Goal: Download file/media

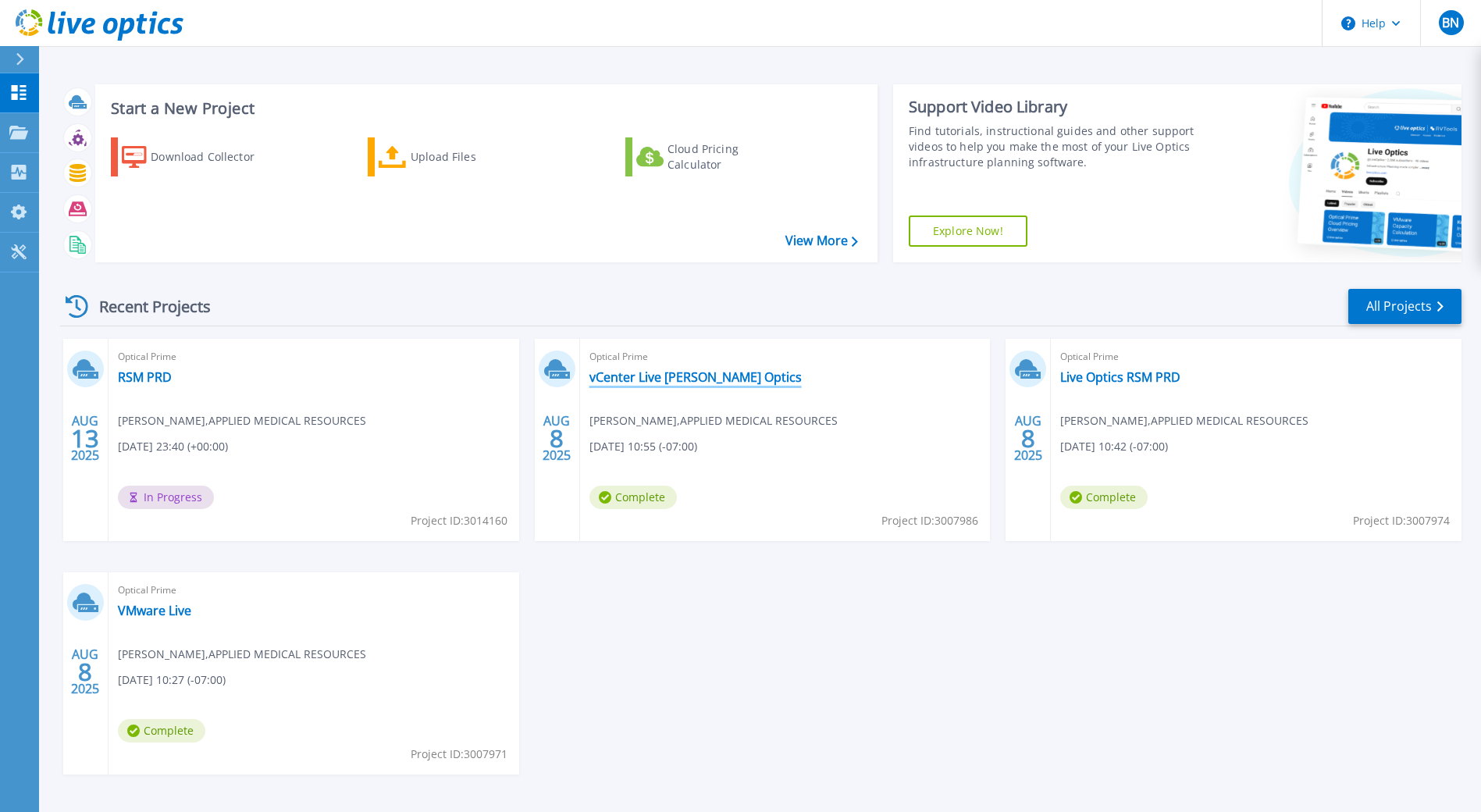
click at [675, 379] on link "vCenter Live [PERSON_NAME] Optics" at bounding box center [696, 376] width 213 height 16
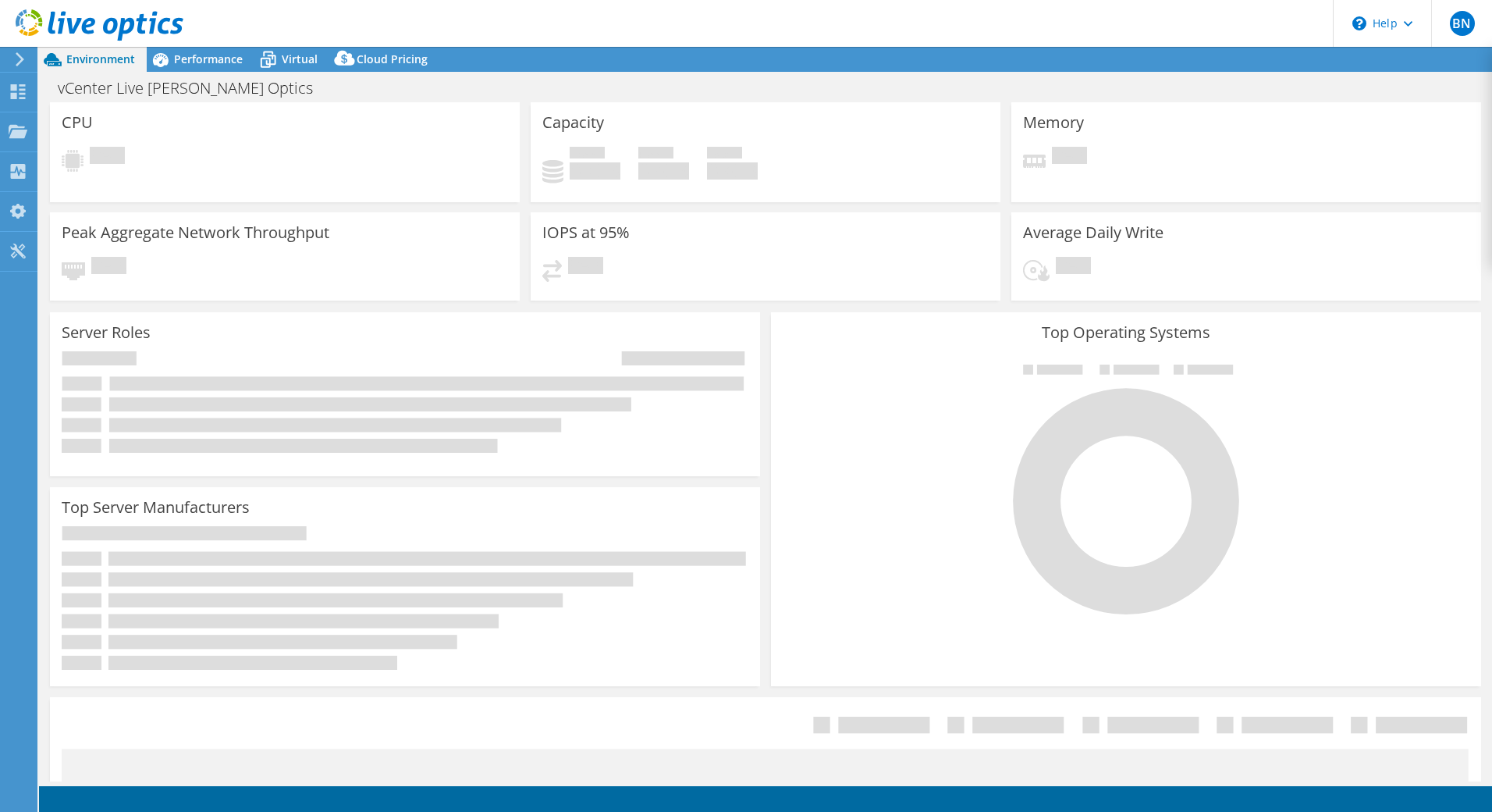
select select "USD"
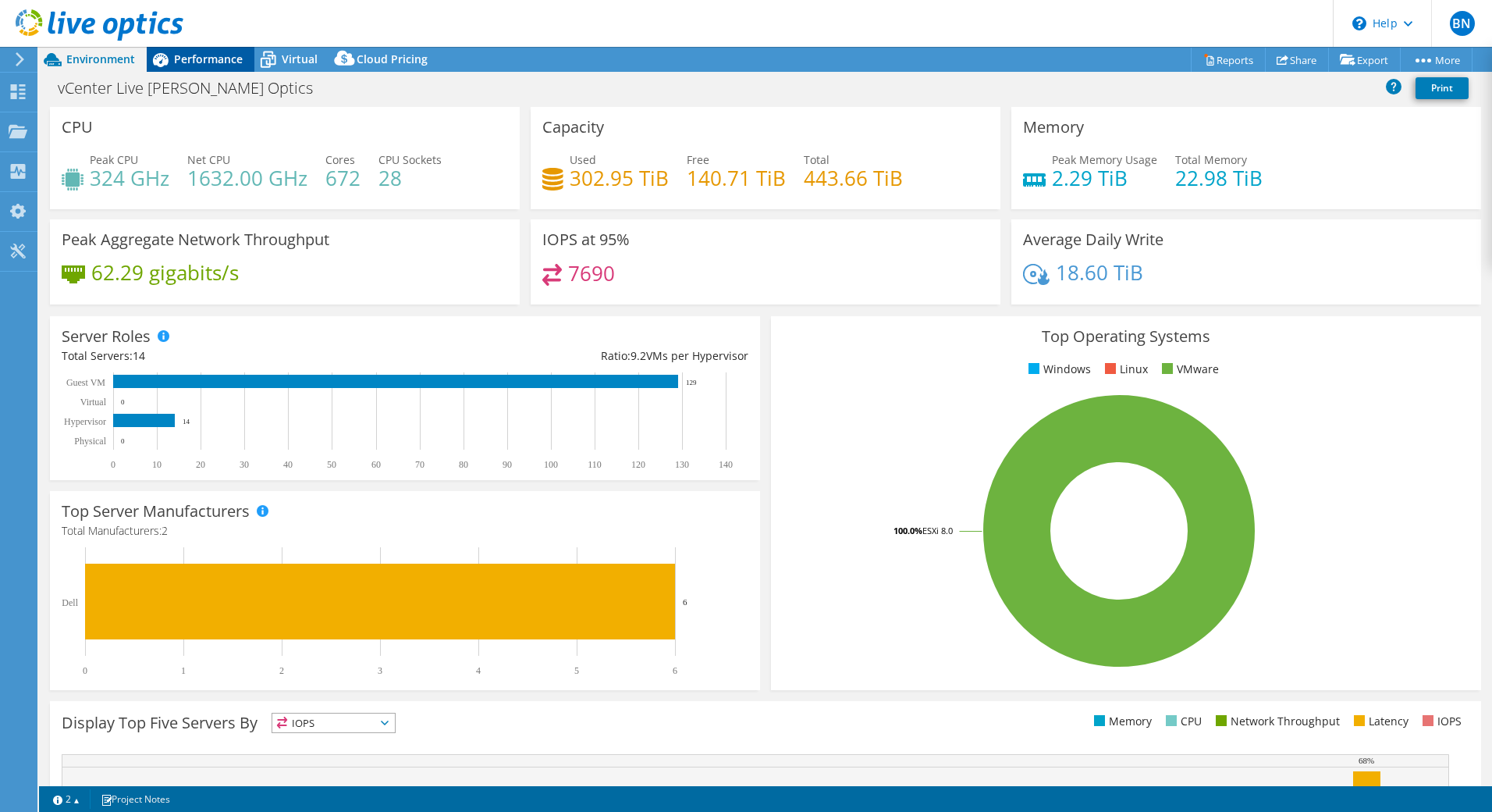
click at [213, 64] on span "Performance" at bounding box center [208, 59] width 69 height 15
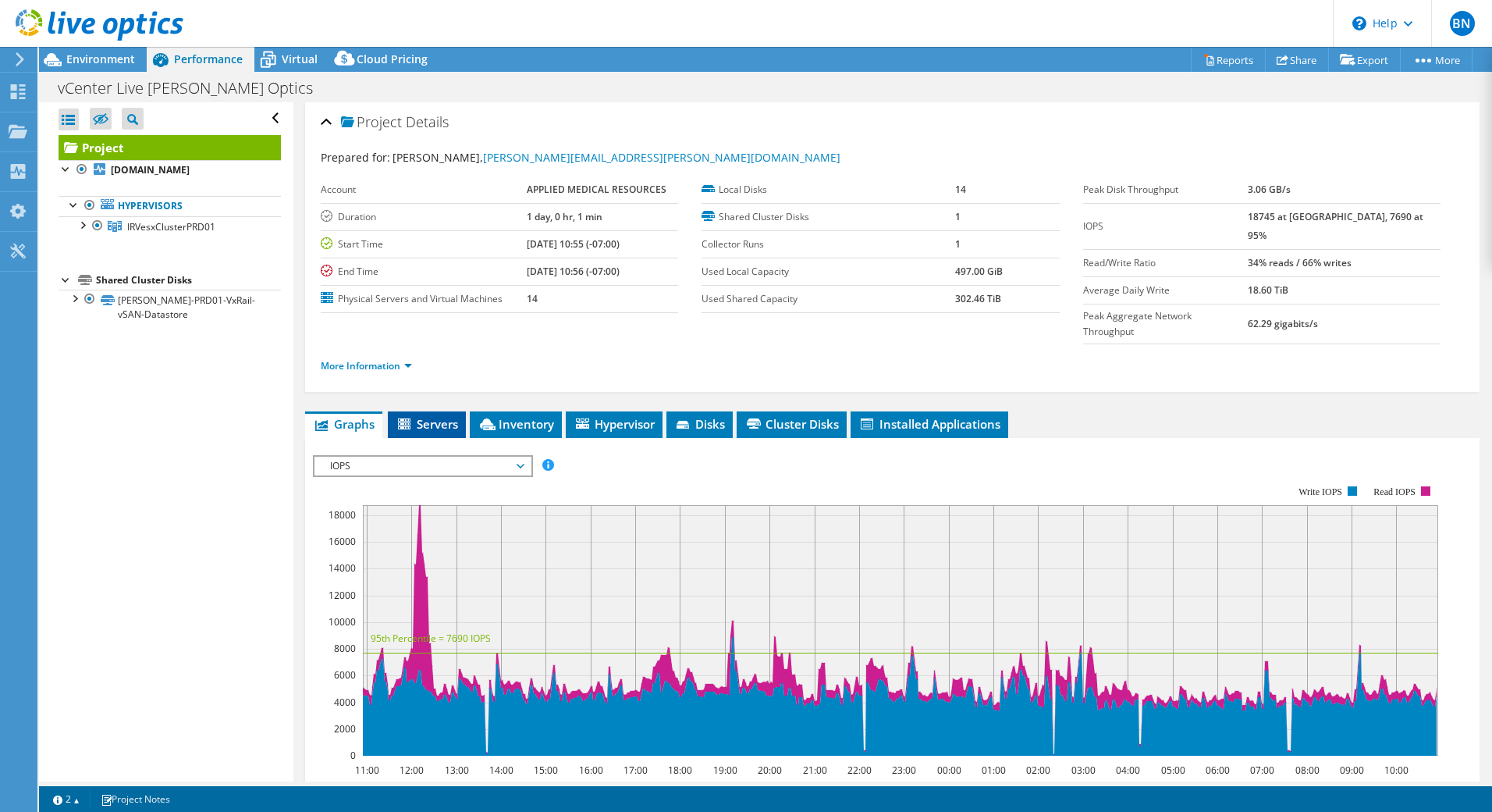
click at [416, 416] on span "Servers" at bounding box center [427, 423] width 63 height 16
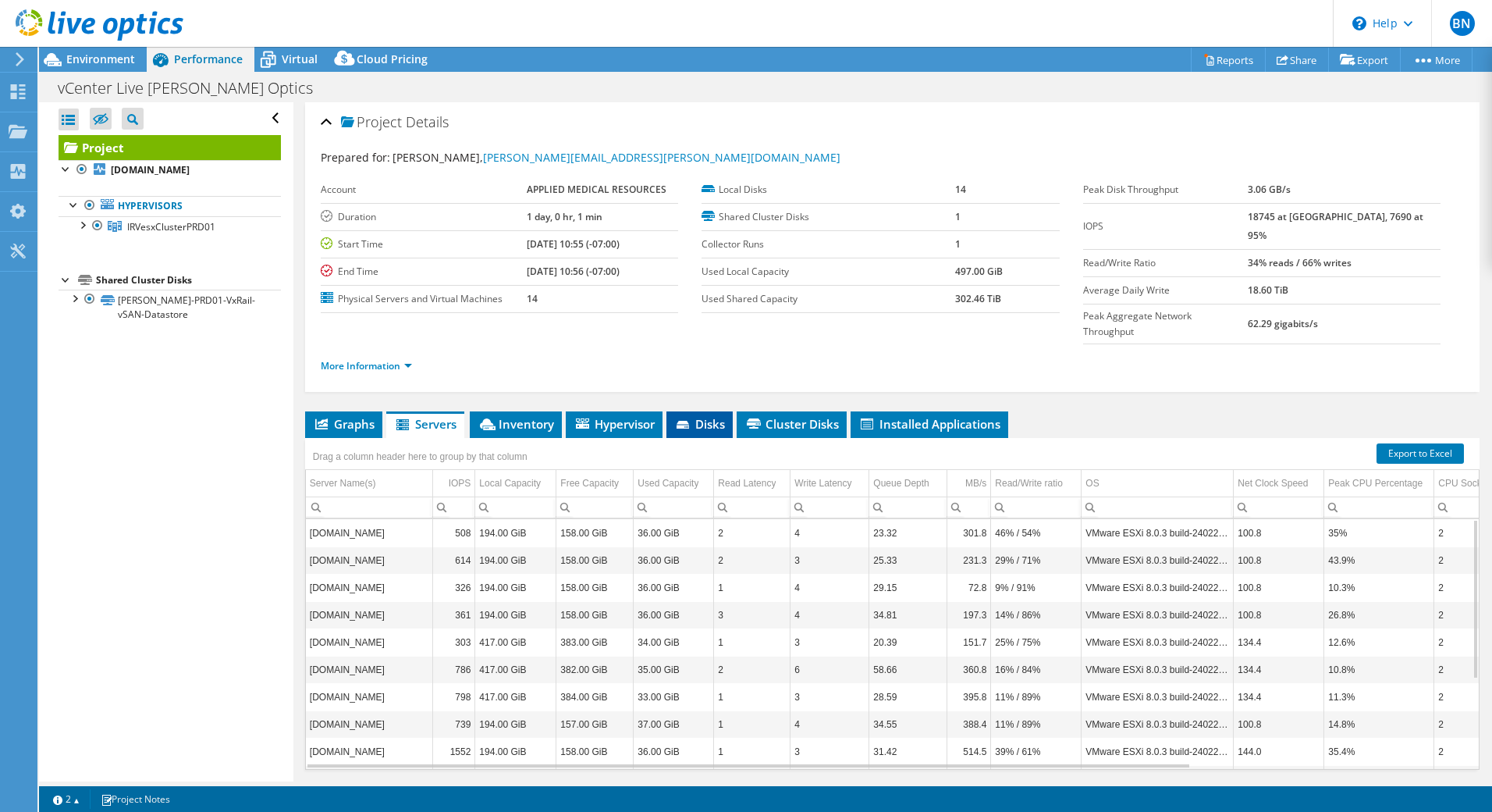
click at [703, 416] on span "Disks" at bounding box center [699, 423] width 51 height 16
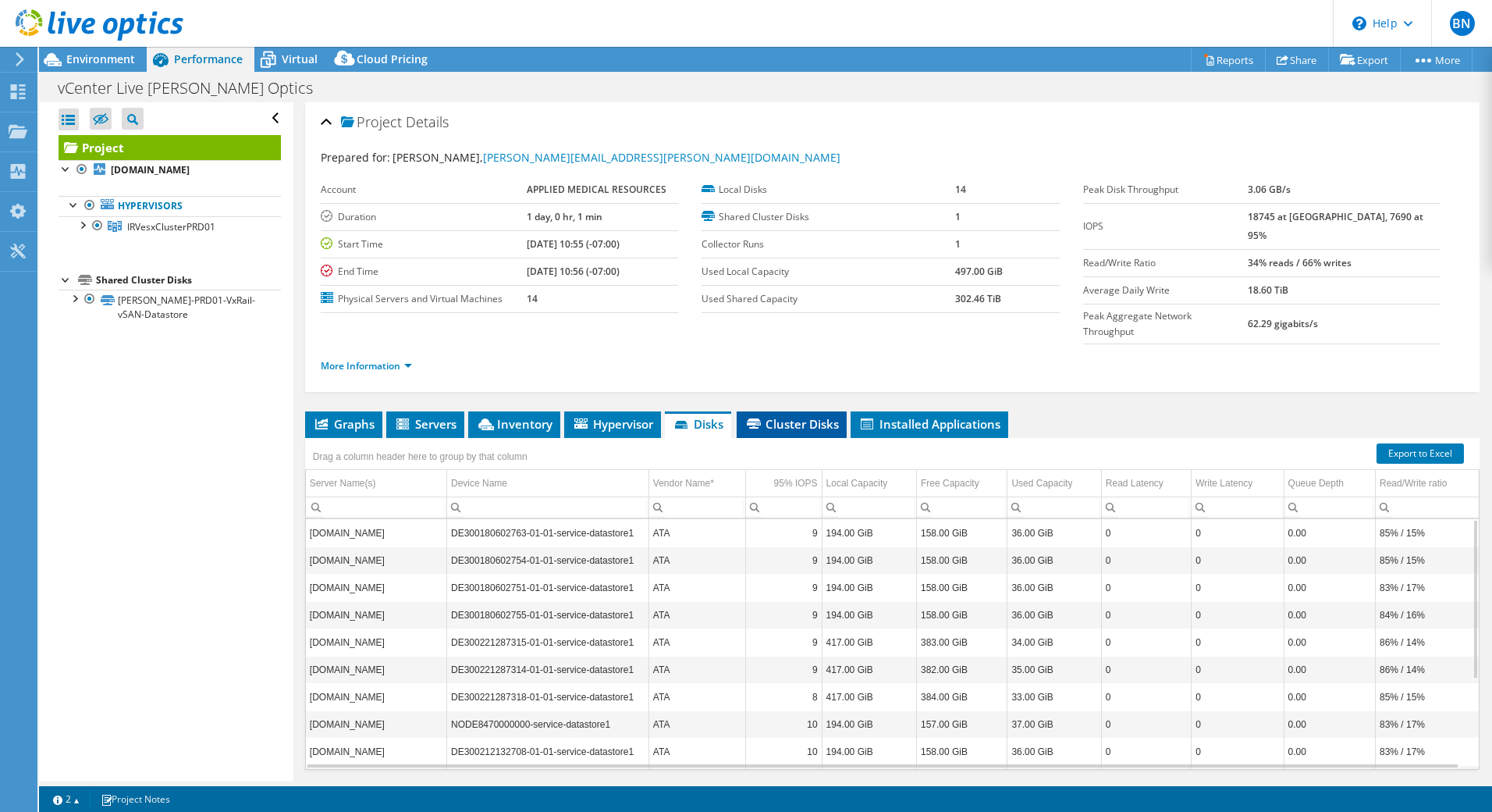
click at [837, 416] on span "Cluster Disks" at bounding box center [791, 423] width 95 height 16
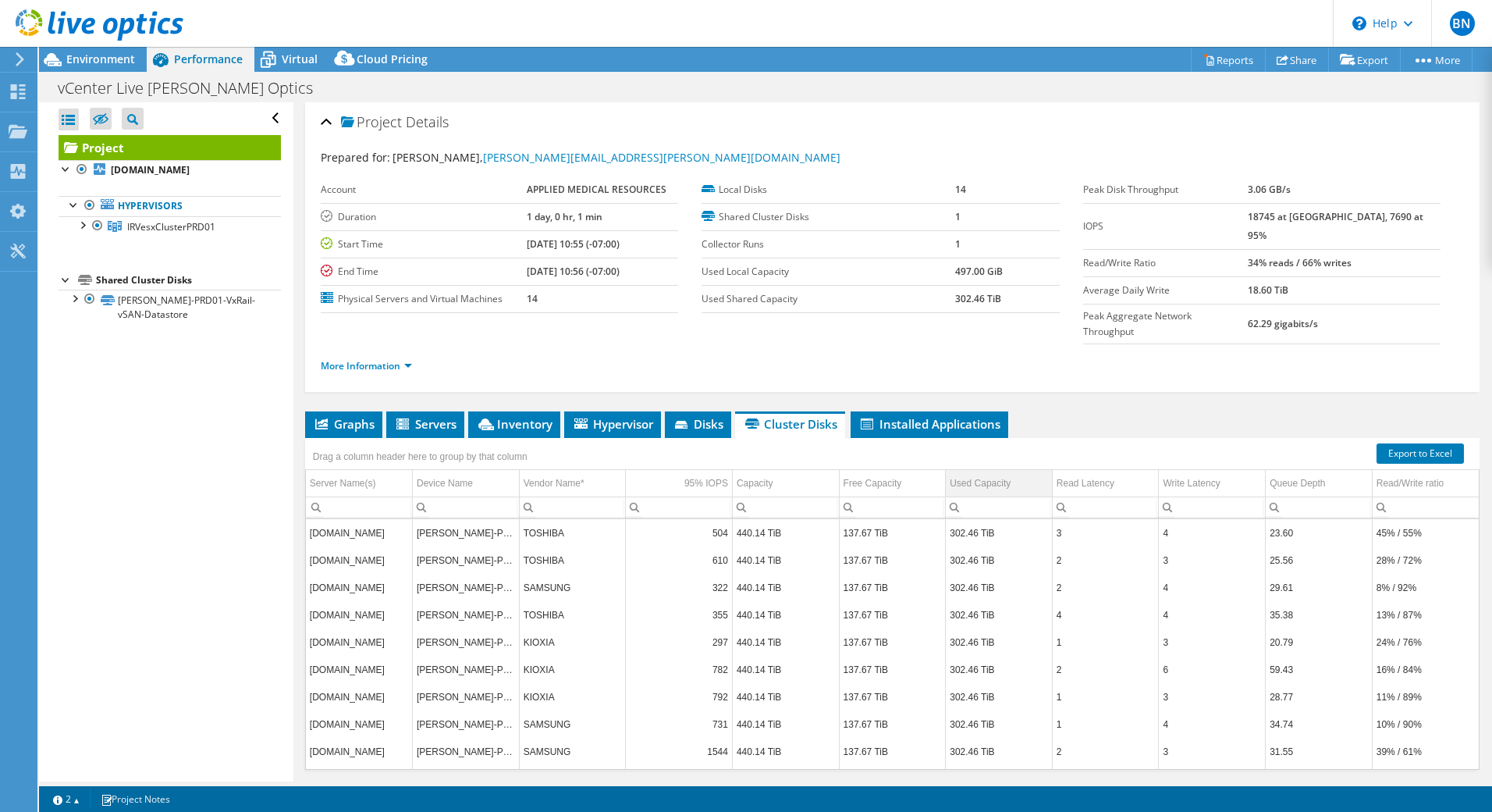
click at [1004, 470] on td "Used Capacity" at bounding box center [999, 483] width 107 height 28
click at [538, 416] on span "Inventory" at bounding box center [514, 423] width 76 height 16
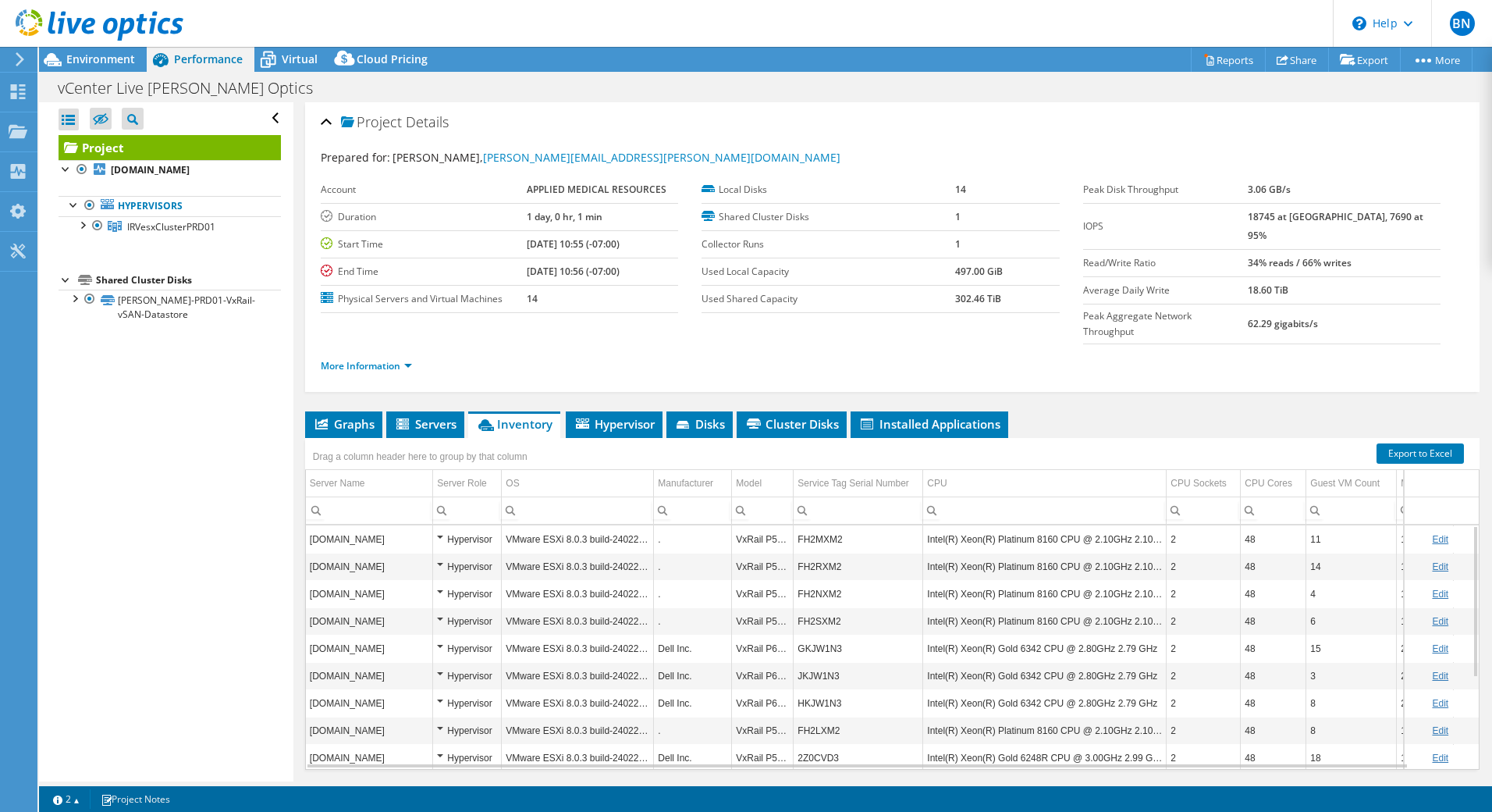
click at [886, 375] on div "Project Details Prepared for: Brandon Nakamura, brandon.nakamura@appliedmedical…" at bounding box center [892, 465] width 1198 height 727
click at [932, 416] on span "Installed Applications" at bounding box center [930, 423] width 142 height 16
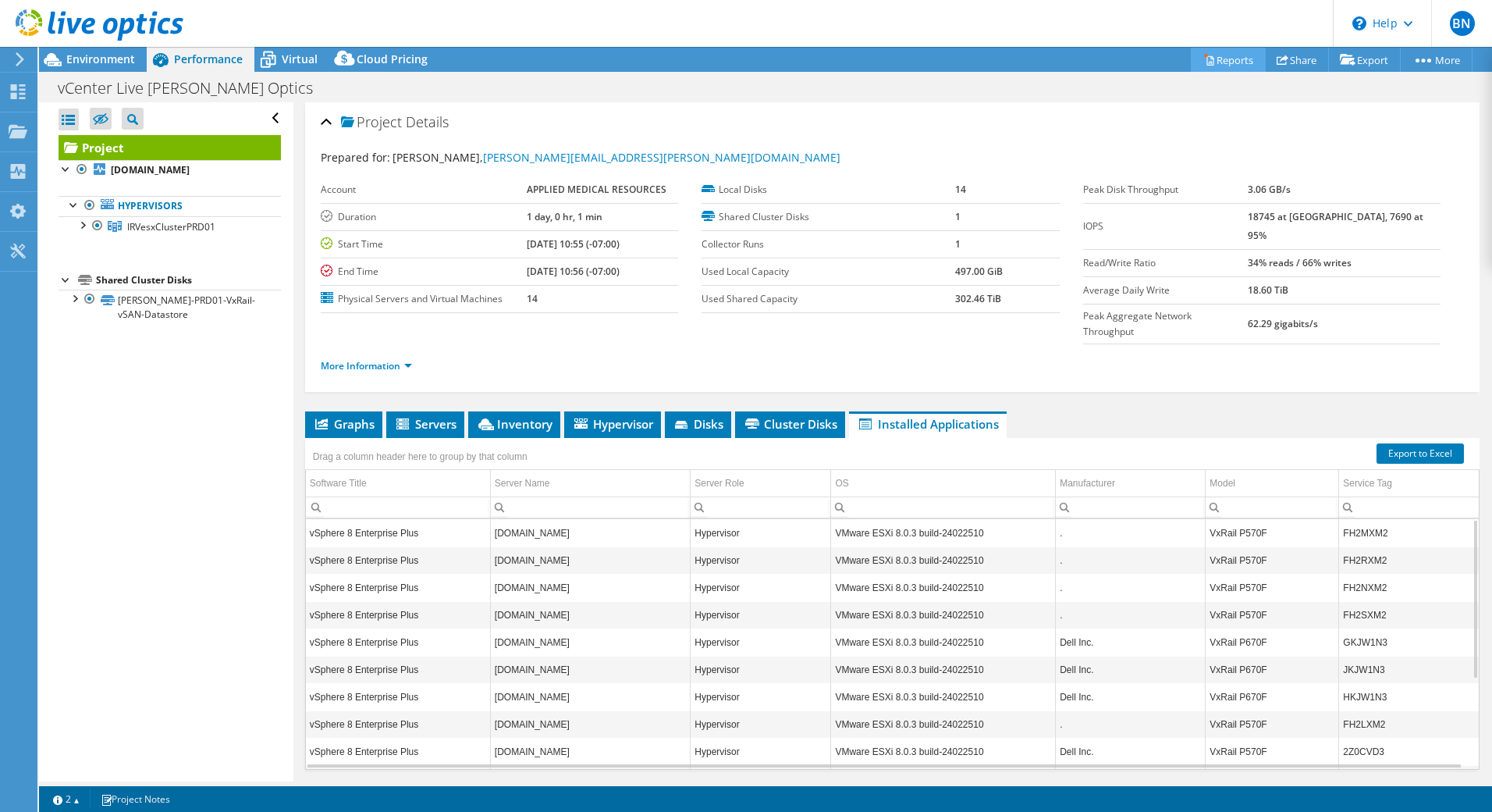
click at [1213, 66] on link "Reports" at bounding box center [1229, 59] width 75 height 24
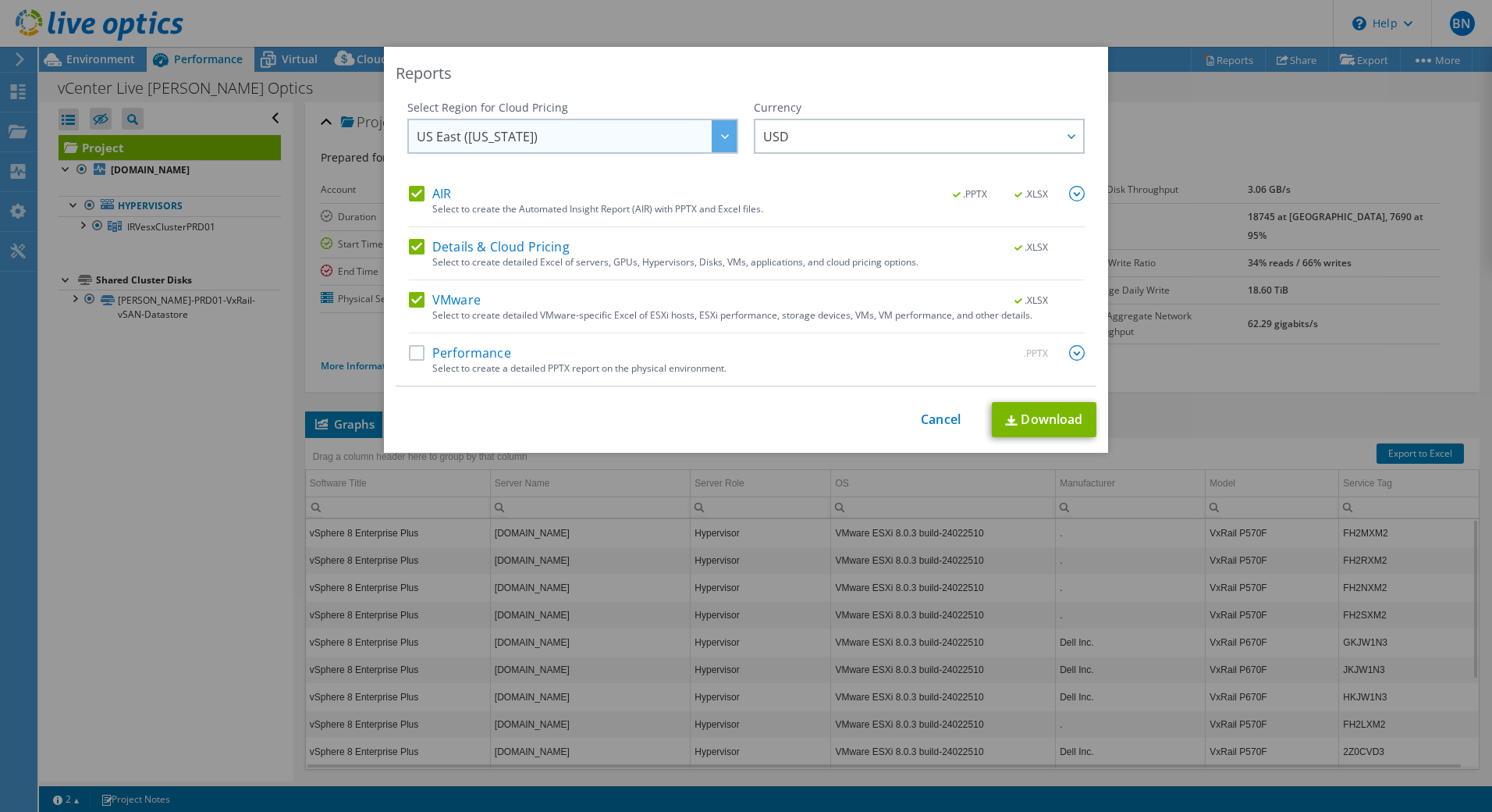
click at [696, 141] on span "US East (Virginia)" at bounding box center [576, 136] width 320 height 32
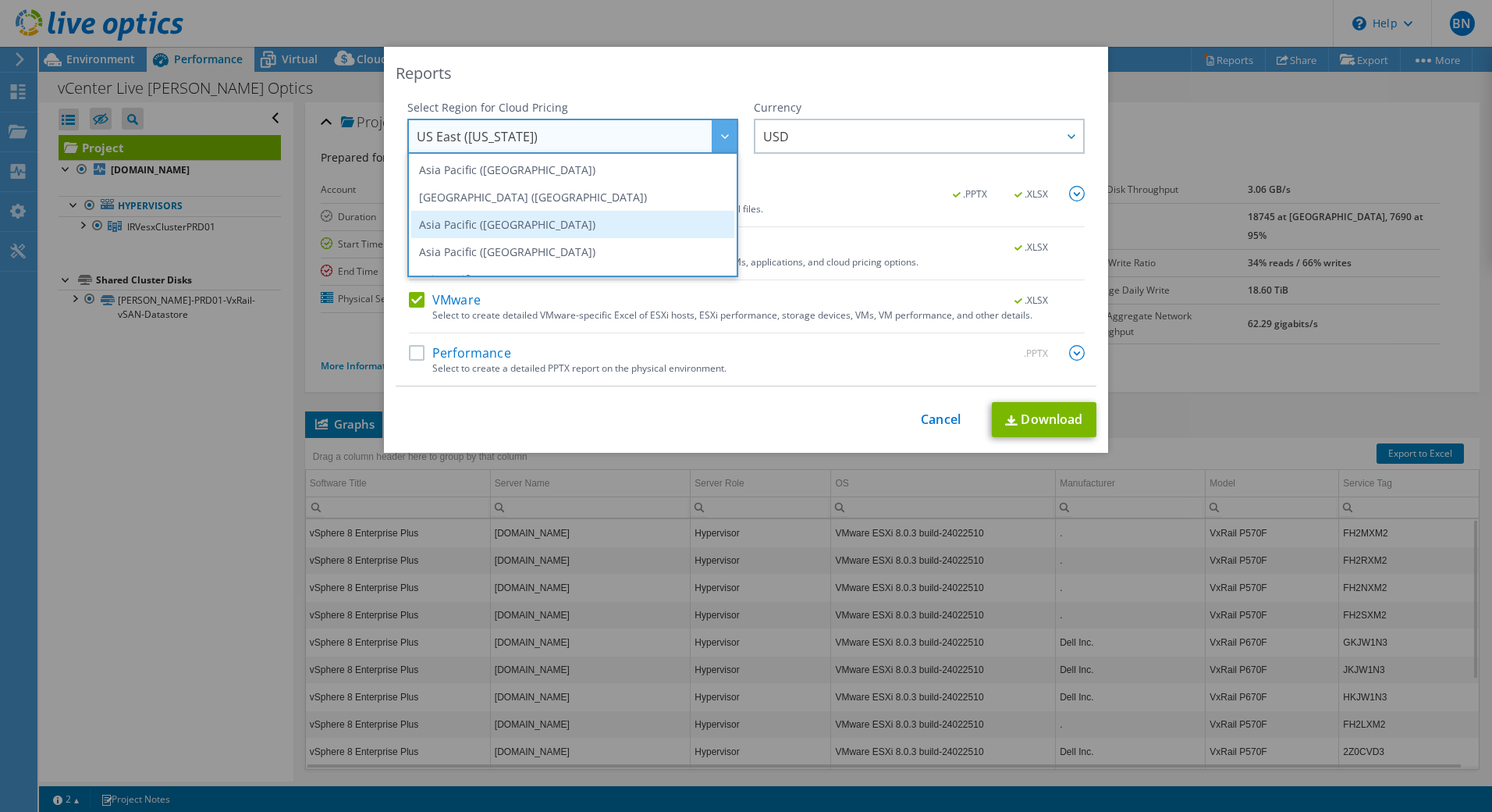
scroll to position [211, 0]
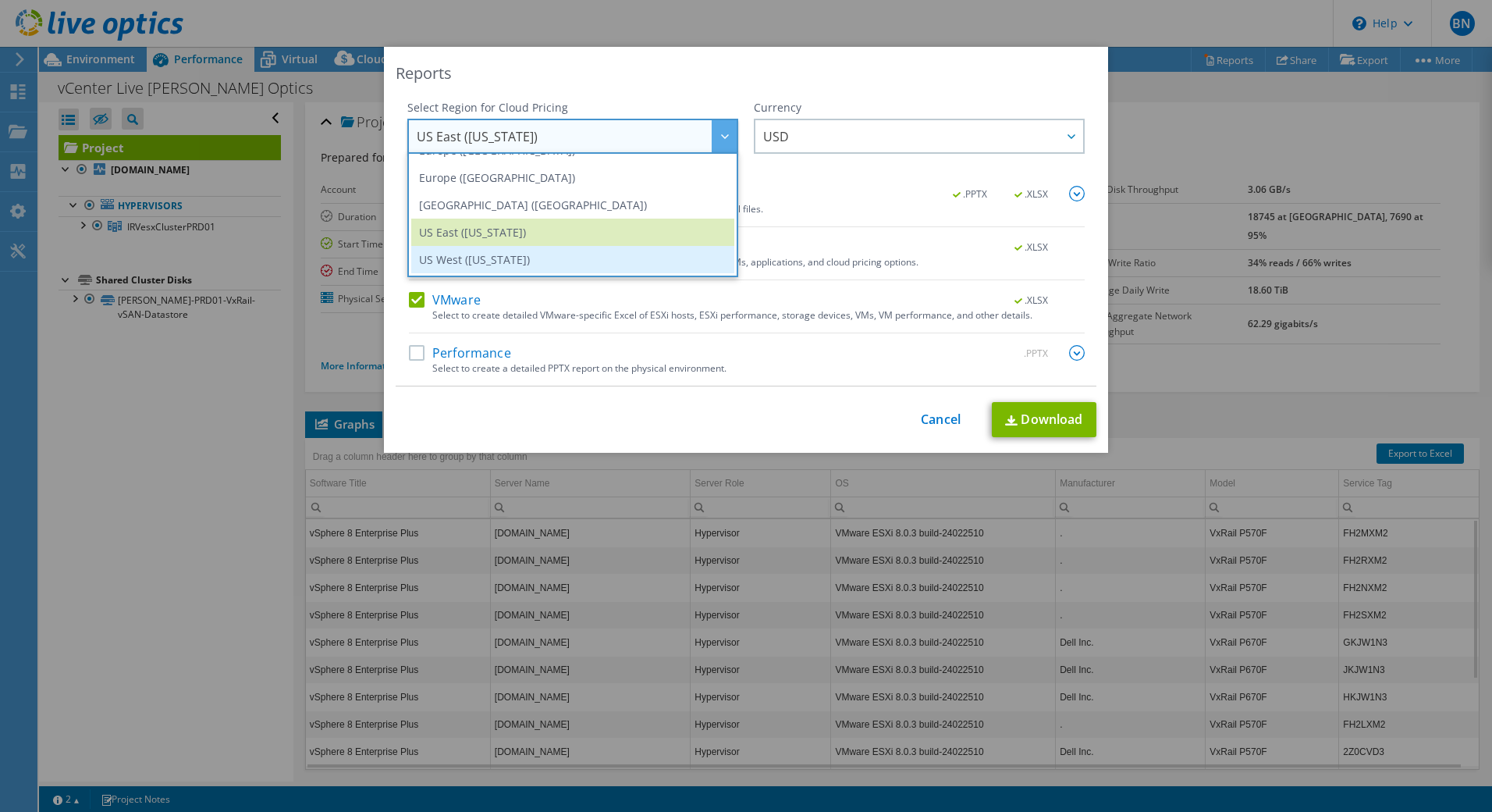
click at [565, 252] on li "US West (California)" at bounding box center [573, 259] width 323 height 28
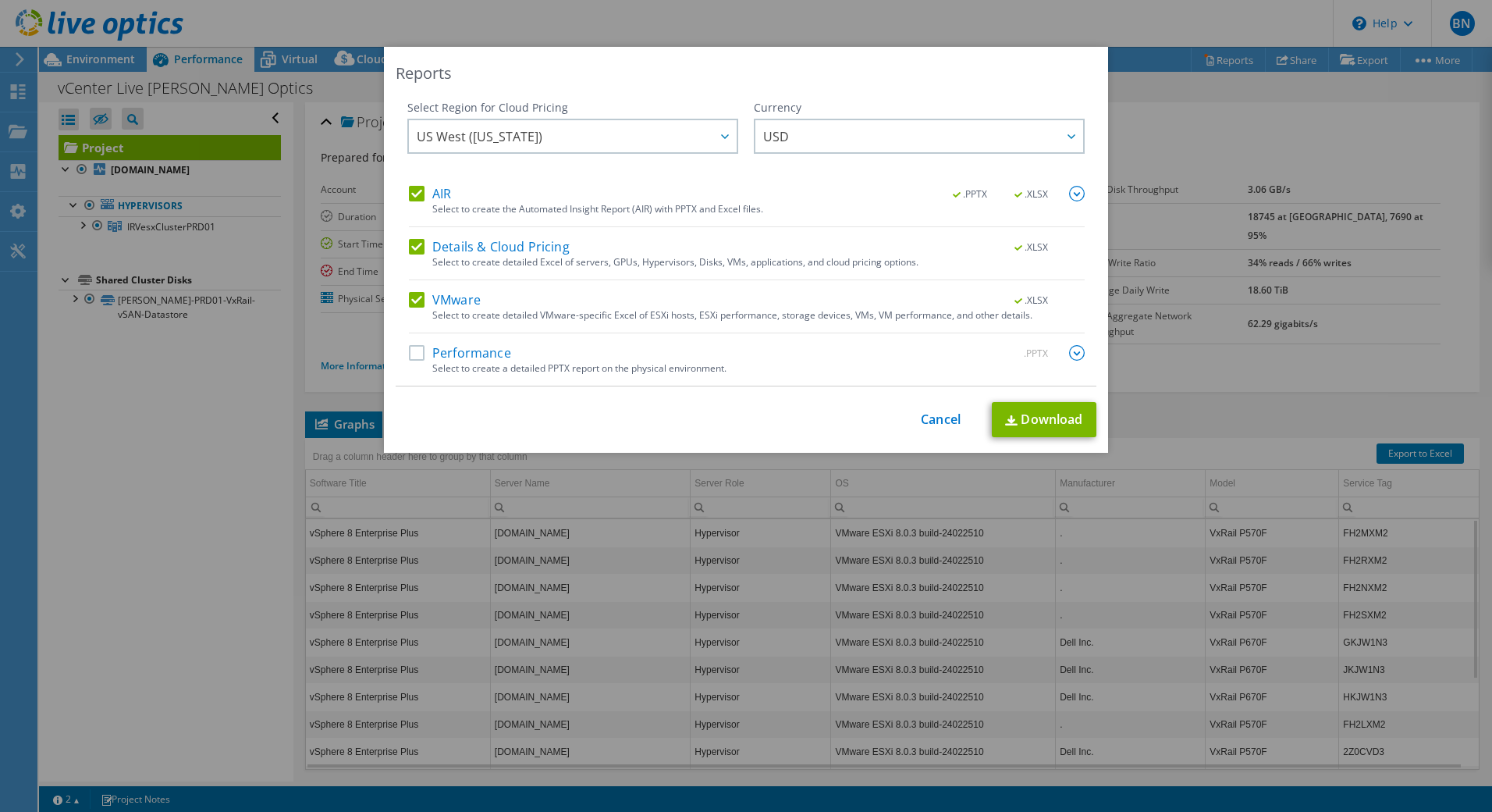
click at [476, 346] on label "Performance" at bounding box center [460, 352] width 102 height 16
click at [0, 0] on input "Performance" at bounding box center [0, 0] width 0 height 0
click at [1024, 418] on link "Download" at bounding box center [1044, 420] width 105 height 35
click at [411, 64] on div "Reports" at bounding box center [746, 74] width 701 height 22
click at [932, 417] on link "Cancel" at bounding box center [941, 420] width 40 height 15
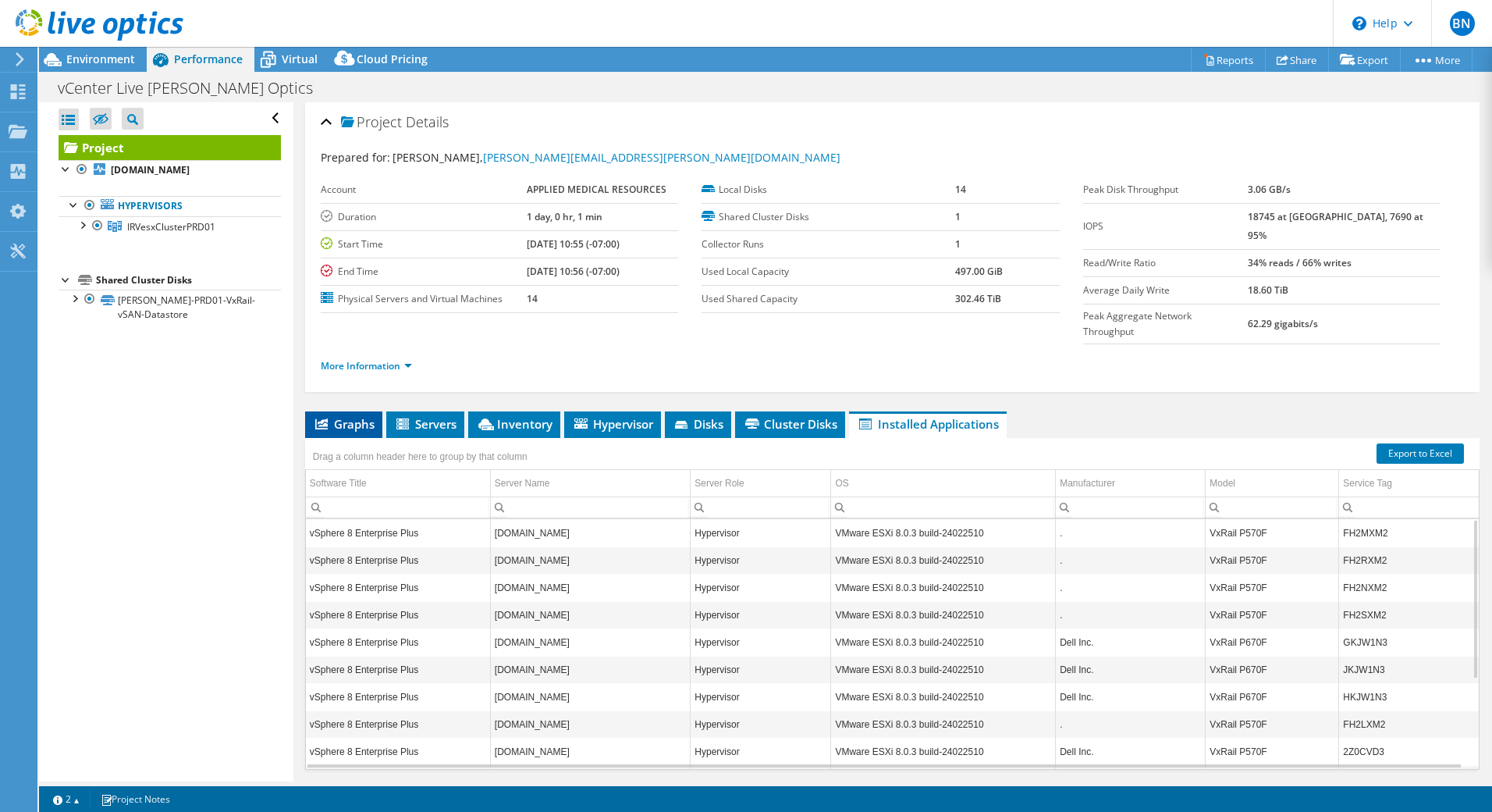
click at [345, 416] on span "Graphs" at bounding box center [344, 423] width 62 height 16
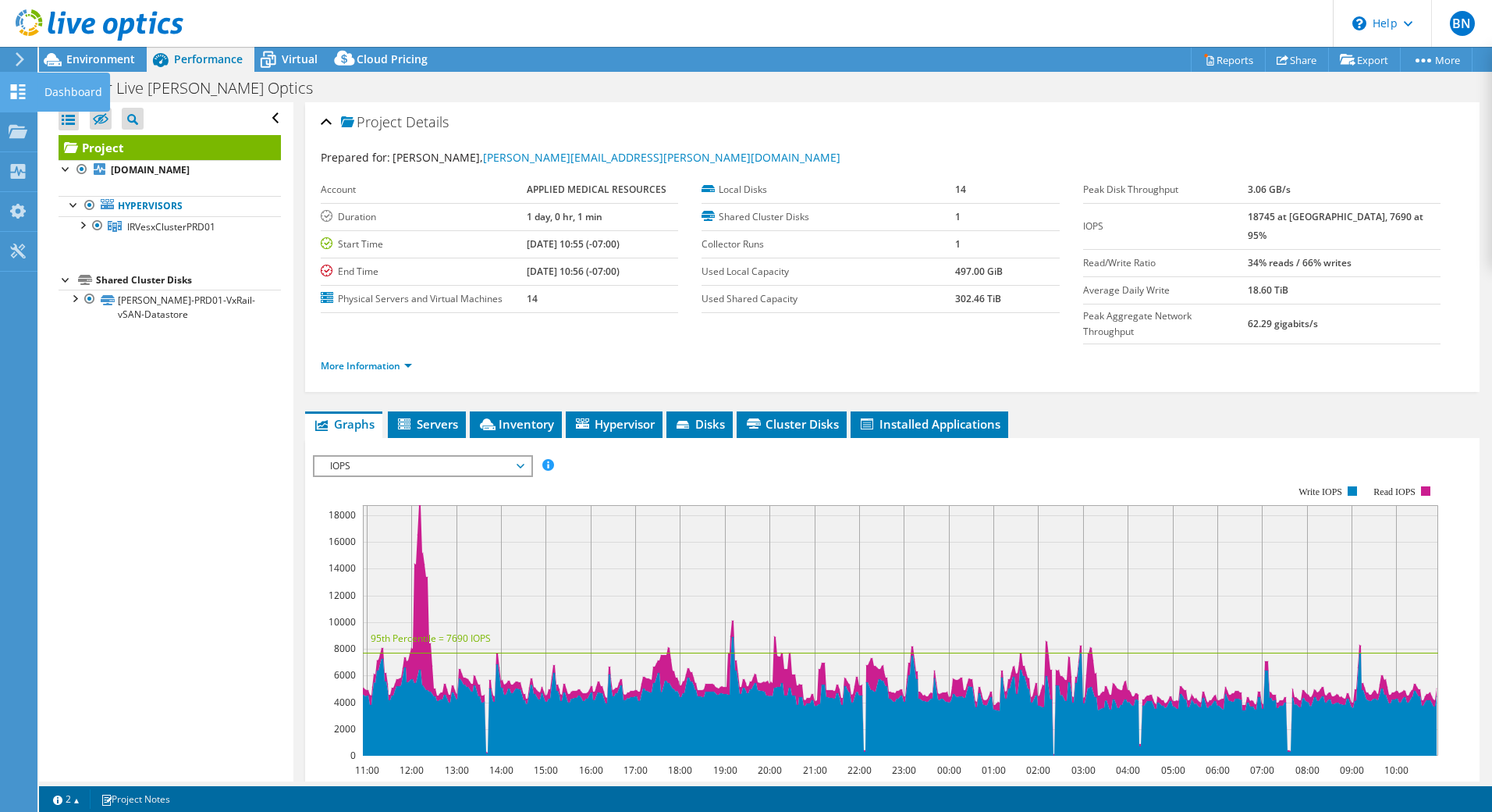
click at [16, 98] on use at bounding box center [18, 92] width 15 height 15
click at [21, 129] on icon at bounding box center [18, 131] width 18 height 15
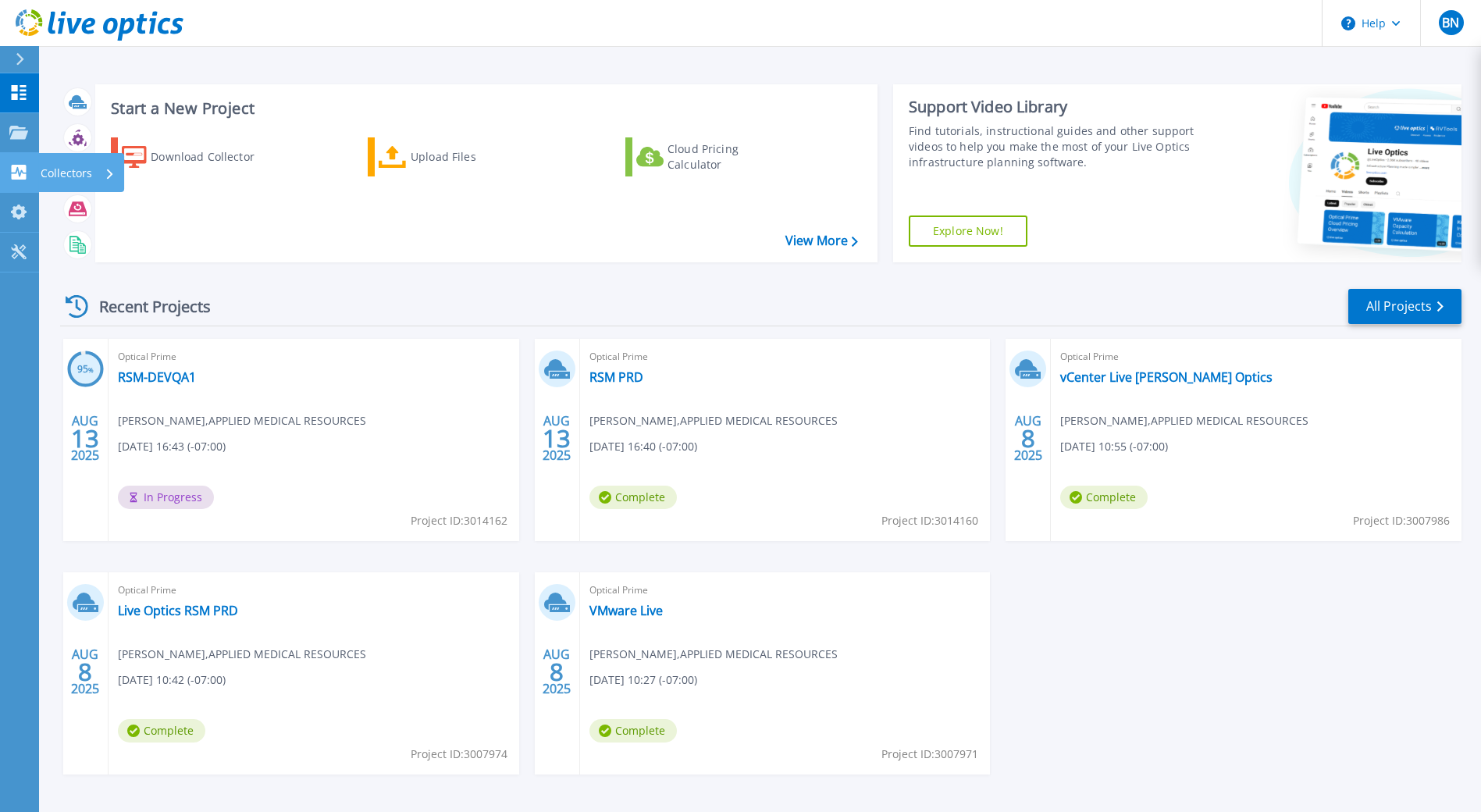
click at [18, 168] on icon at bounding box center [18, 172] width 18 height 15
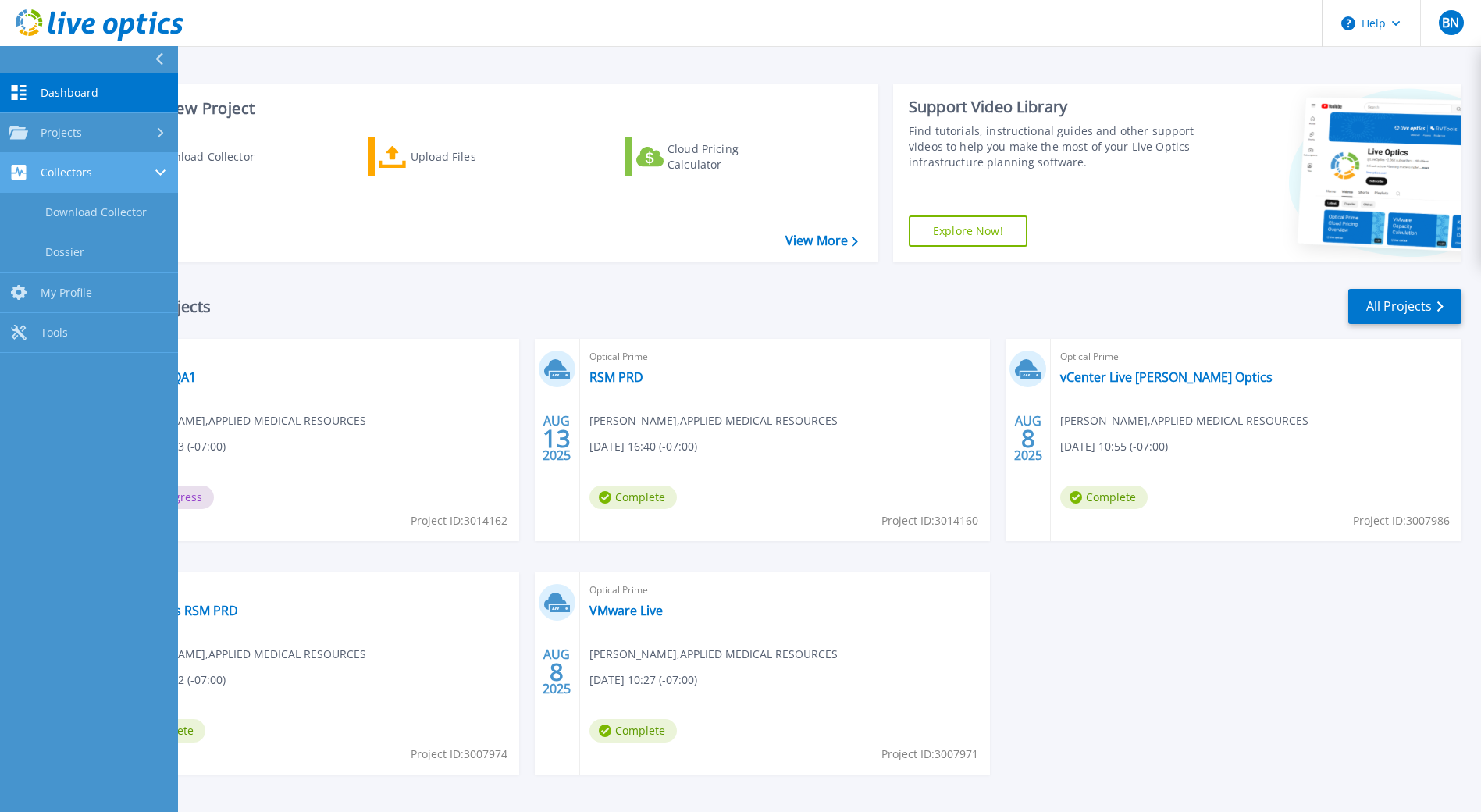
click at [116, 172] on div "Collectors" at bounding box center [89, 172] width 159 height 15
click at [118, 172] on div "Collectors" at bounding box center [89, 172] width 159 height 15
click at [126, 251] on link "Dossier" at bounding box center [89, 253] width 178 height 40
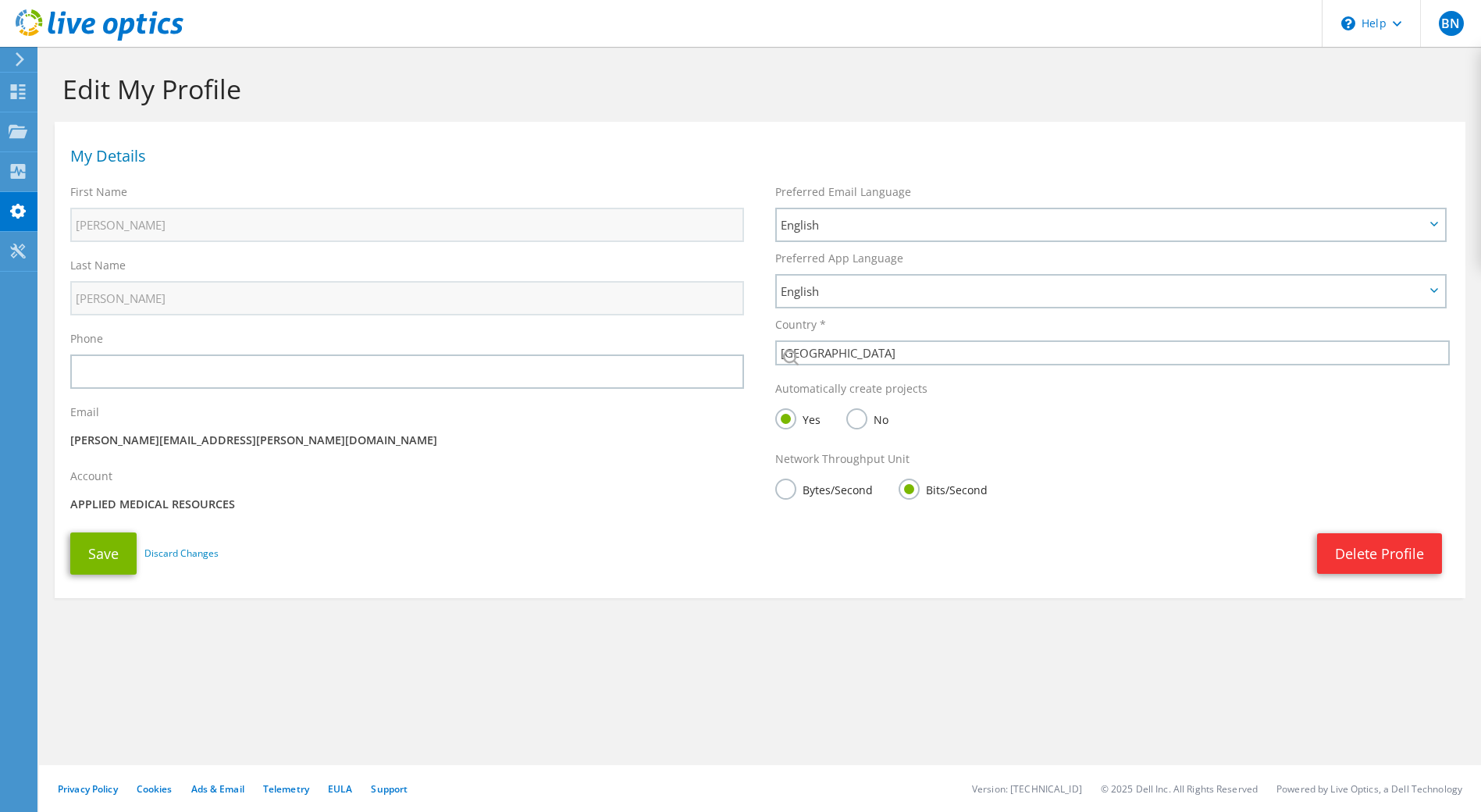
select select "224"
click at [19, 248] on use at bounding box center [18, 251] width 15 height 15
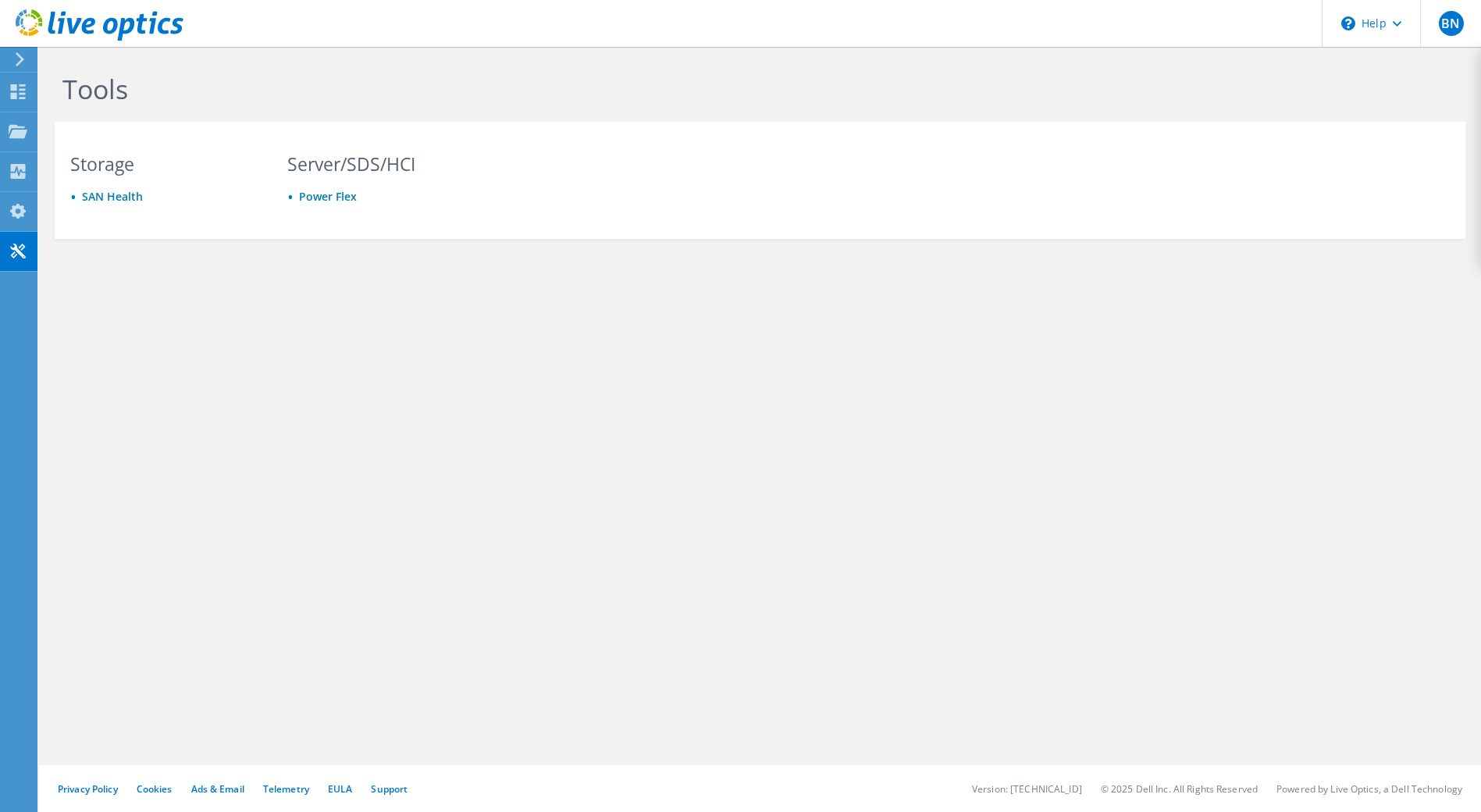
click at [602, 357] on div "Tools Storage [GEOGRAPHIC_DATA] Server/SDS/HCI Power Flex Privacy Policy Cookie…" at bounding box center [761, 429] width 1443 height 765
click at [125, 193] on link "SAN Health" at bounding box center [112, 197] width 61 height 15
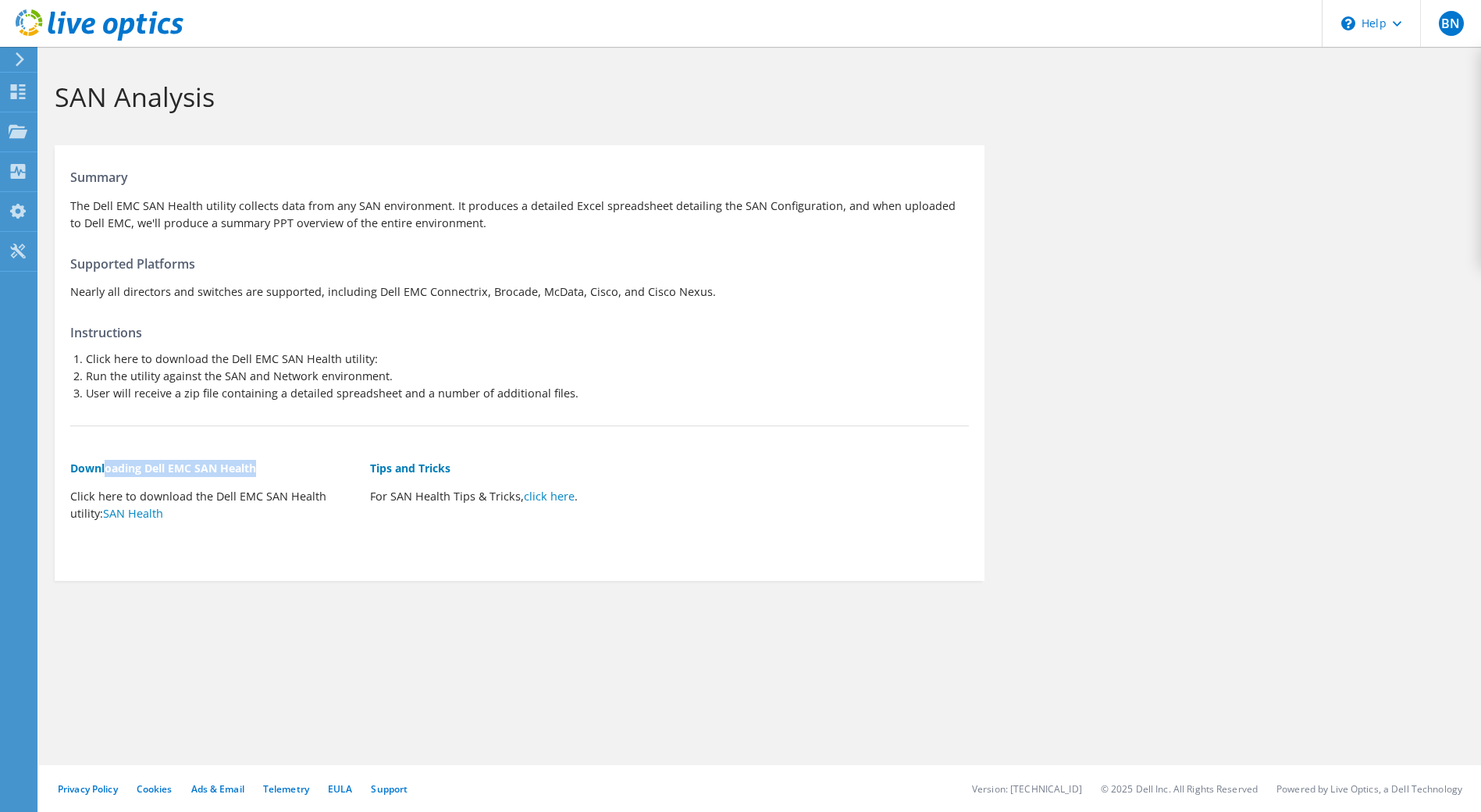
drag, startPoint x: 279, startPoint y: 470, endPoint x: 107, endPoint y: 455, distance: 172.7
click at [107, 455] on div "Downloading Dell EMC SAN Health Click here to download the Dell EMC SAN Health …" at bounding box center [220, 493] width 300 height 113
drag, startPoint x: 107, startPoint y: 455, endPoint x: 269, endPoint y: 508, distance: 170.4
click at [269, 508] on p "Click here to download the Dell EMC SAN Health utility: SAN Health" at bounding box center [213, 504] width 284 height 34
click at [13, 246] on icon at bounding box center [18, 251] width 18 height 15
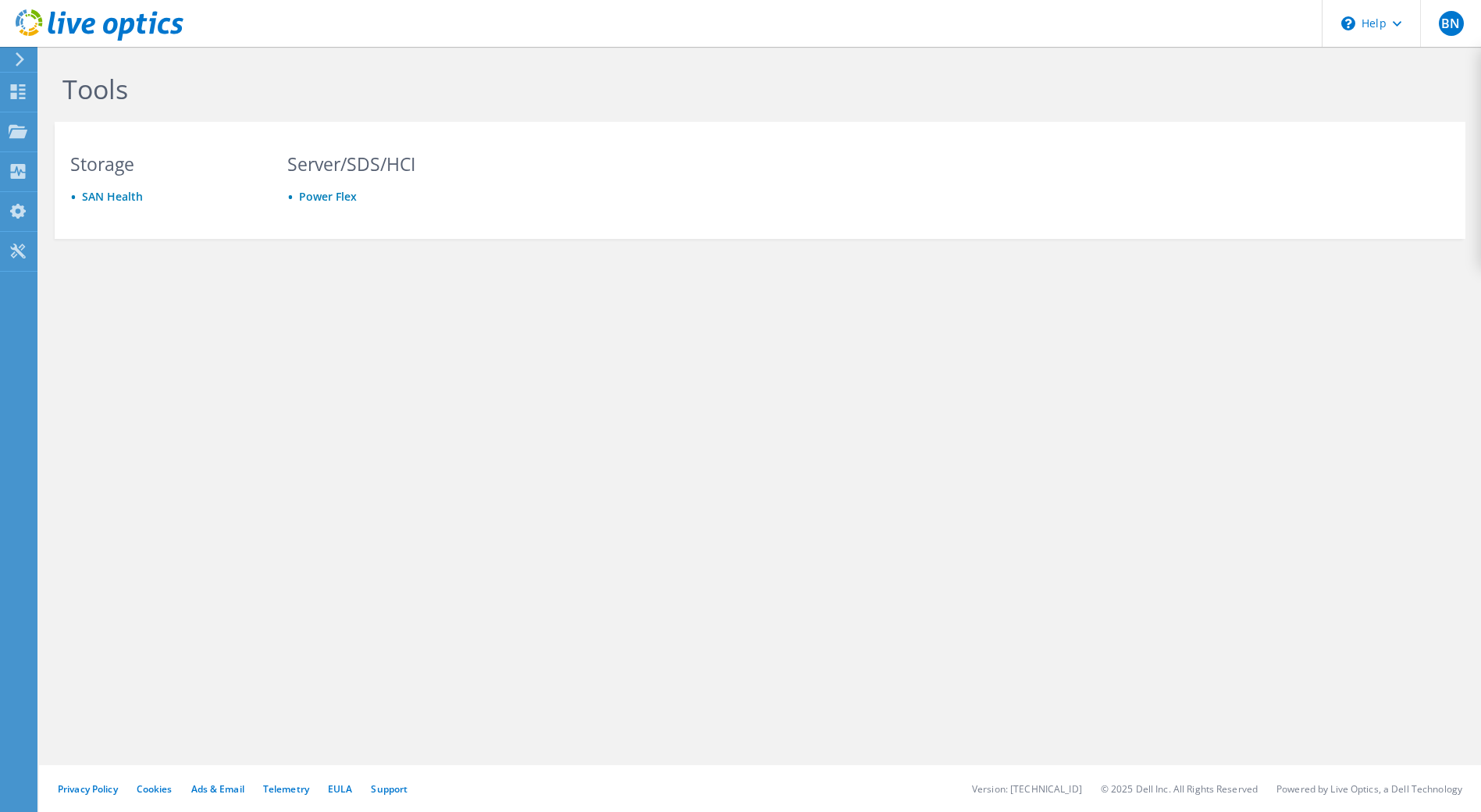
click at [78, 248] on div "Tools Storage [GEOGRAPHIC_DATA] Server/SDS/HCI Power Flex" at bounding box center [761, 190] width 1443 height 286
click at [20, 88] on use at bounding box center [18, 92] width 15 height 15
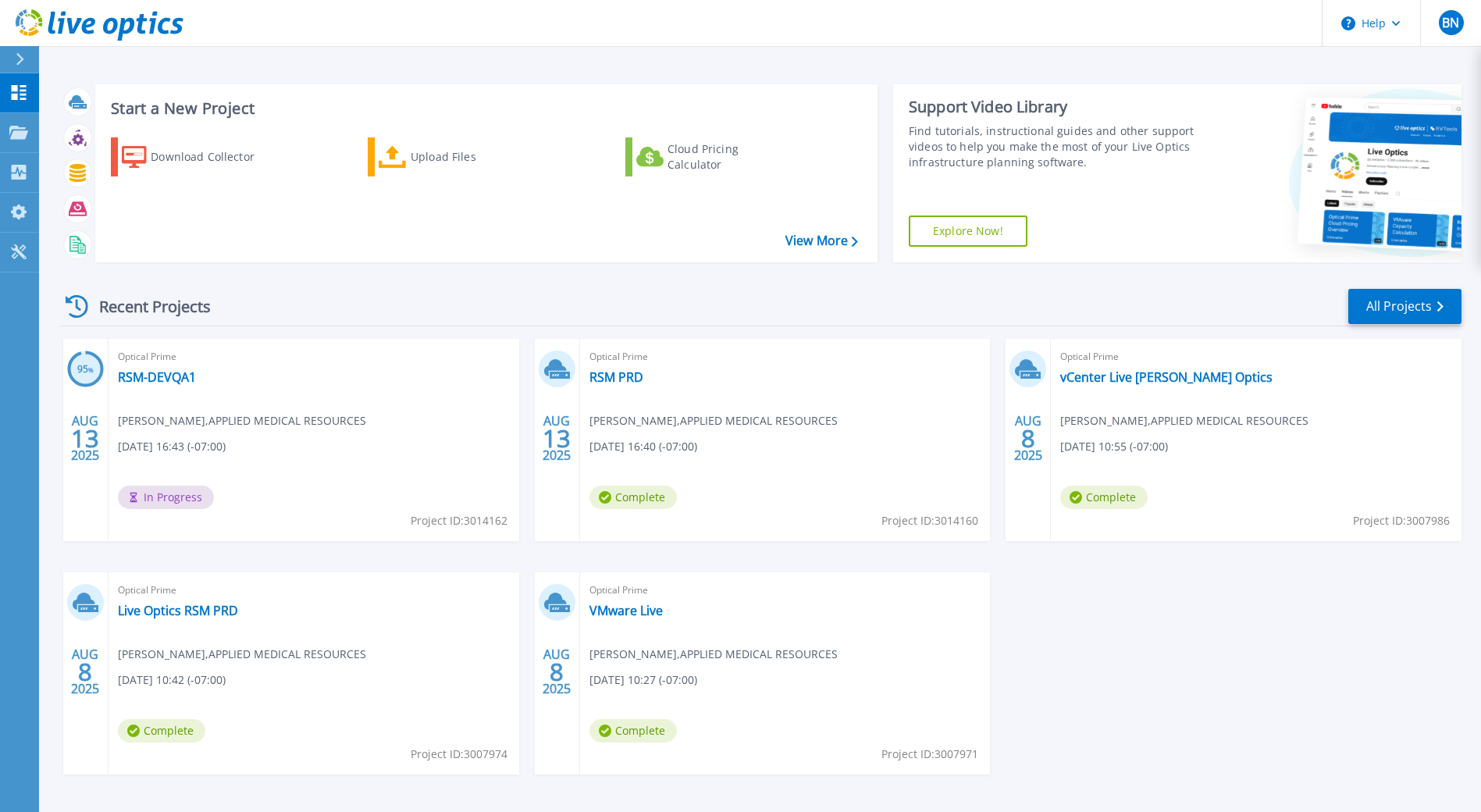
scroll to position [53, 0]
